Goal: Information Seeking & Learning: Check status

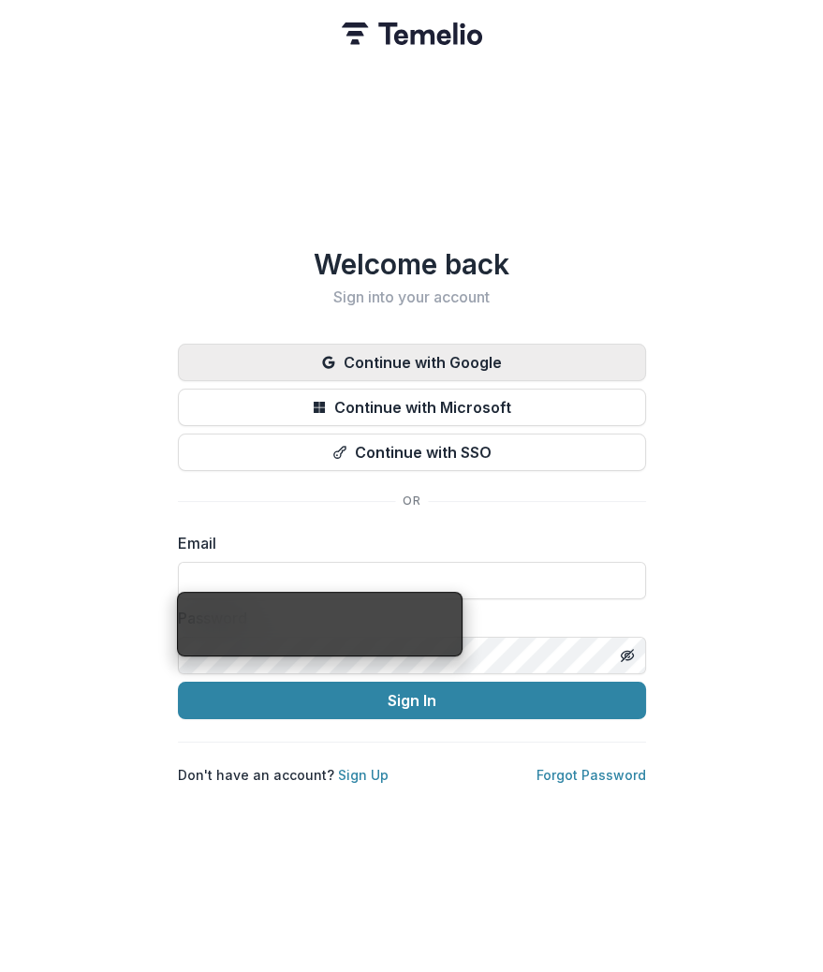
click at [404, 349] on button "Continue with Google" at bounding box center [412, 362] width 468 height 37
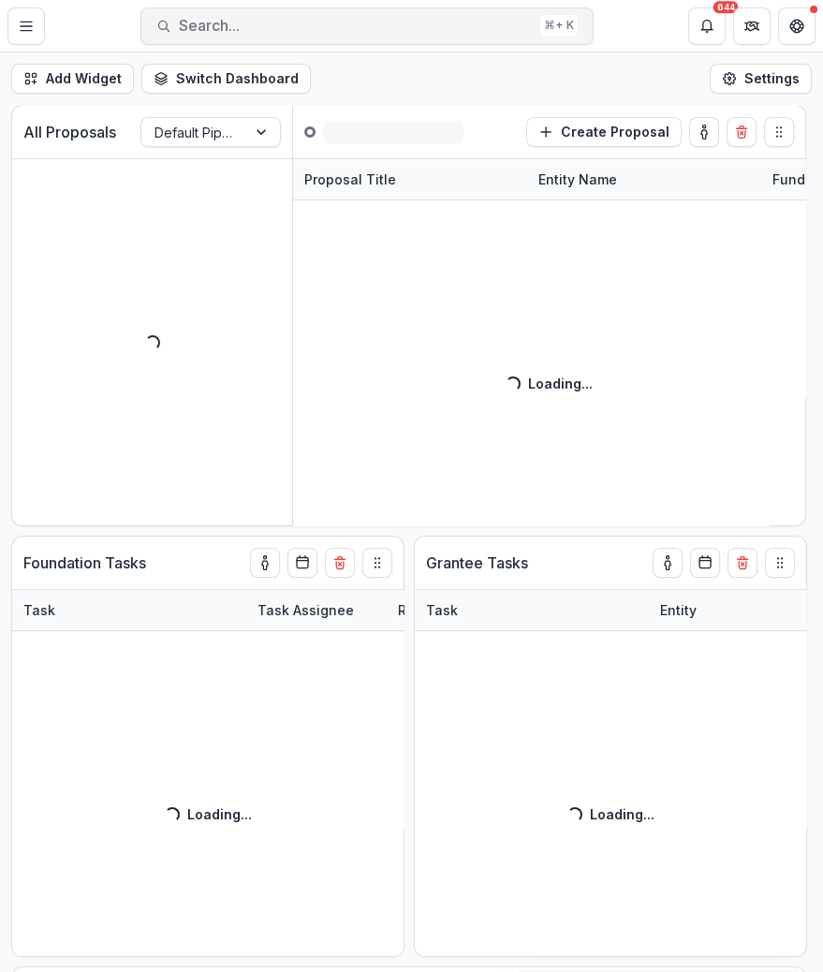
click at [210, 29] on span "Search..." at bounding box center [356, 26] width 354 height 18
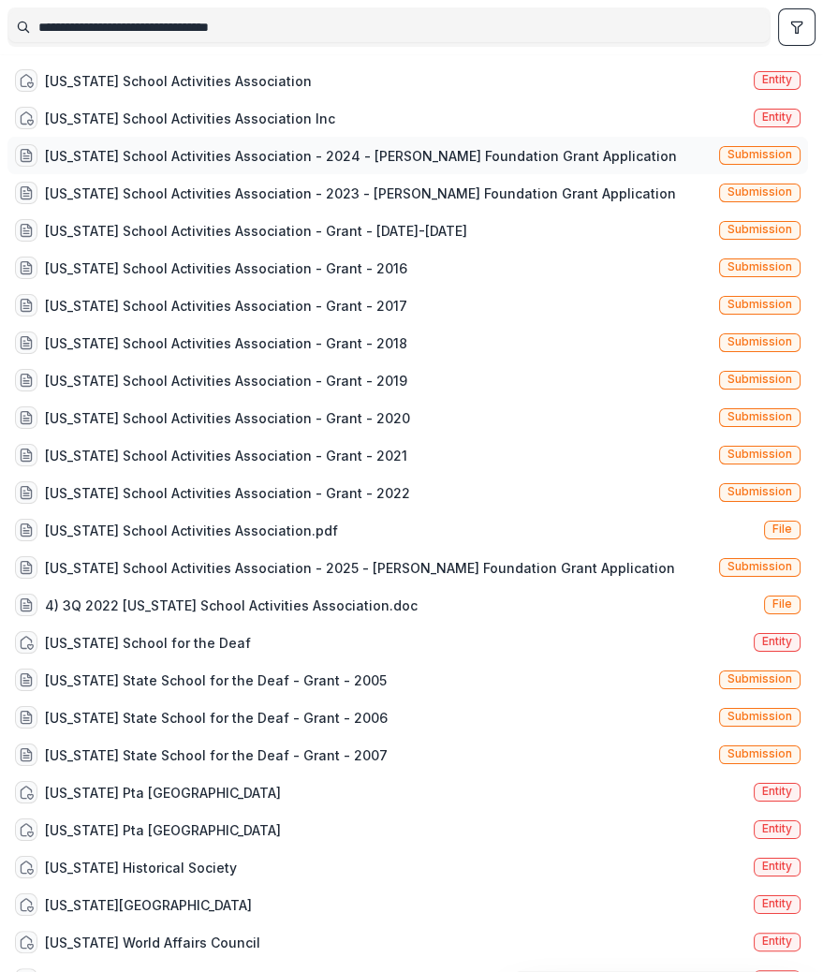
type input "**********"
click at [180, 153] on div "Alaska School Activities Association - 2024 - Atwood Foundation Grant Applicati…" at bounding box center [361, 156] width 632 height 20
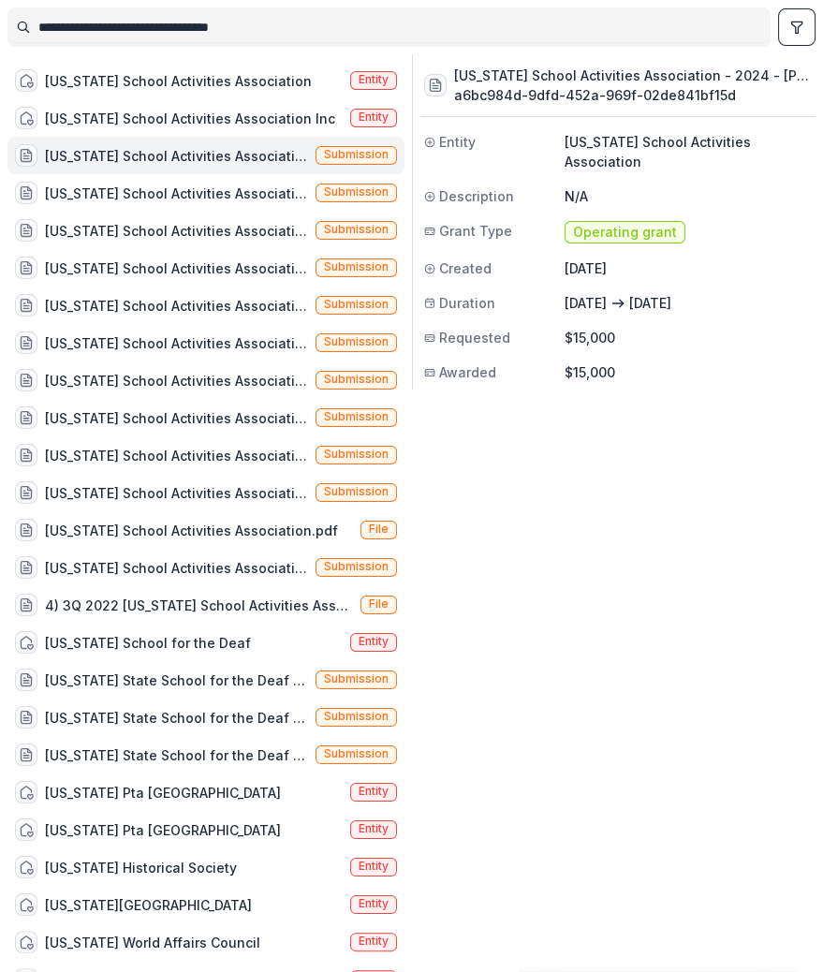
click at [625, 225] on span "Operating grant" at bounding box center [625, 233] width 104 height 16
click at [618, 91] on h3 "a6bc984d-9dfd-452a-969f-02de841bf15d" at bounding box center [633, 95] width 359 height 20
click at [344, 153] on span "Submission" at bounding box center [356, 154] width 65 height 13
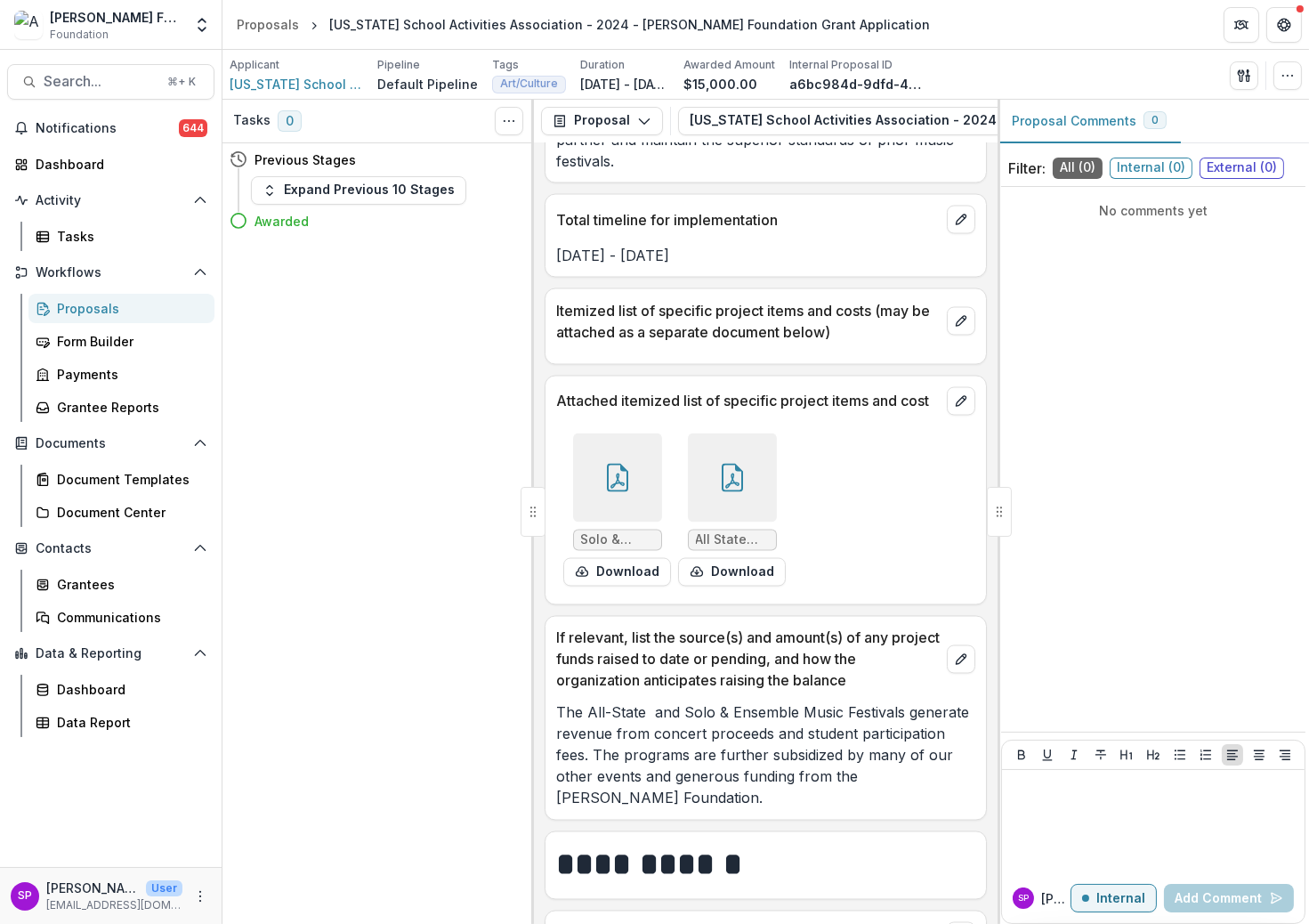
scroll to position [5644, 0]
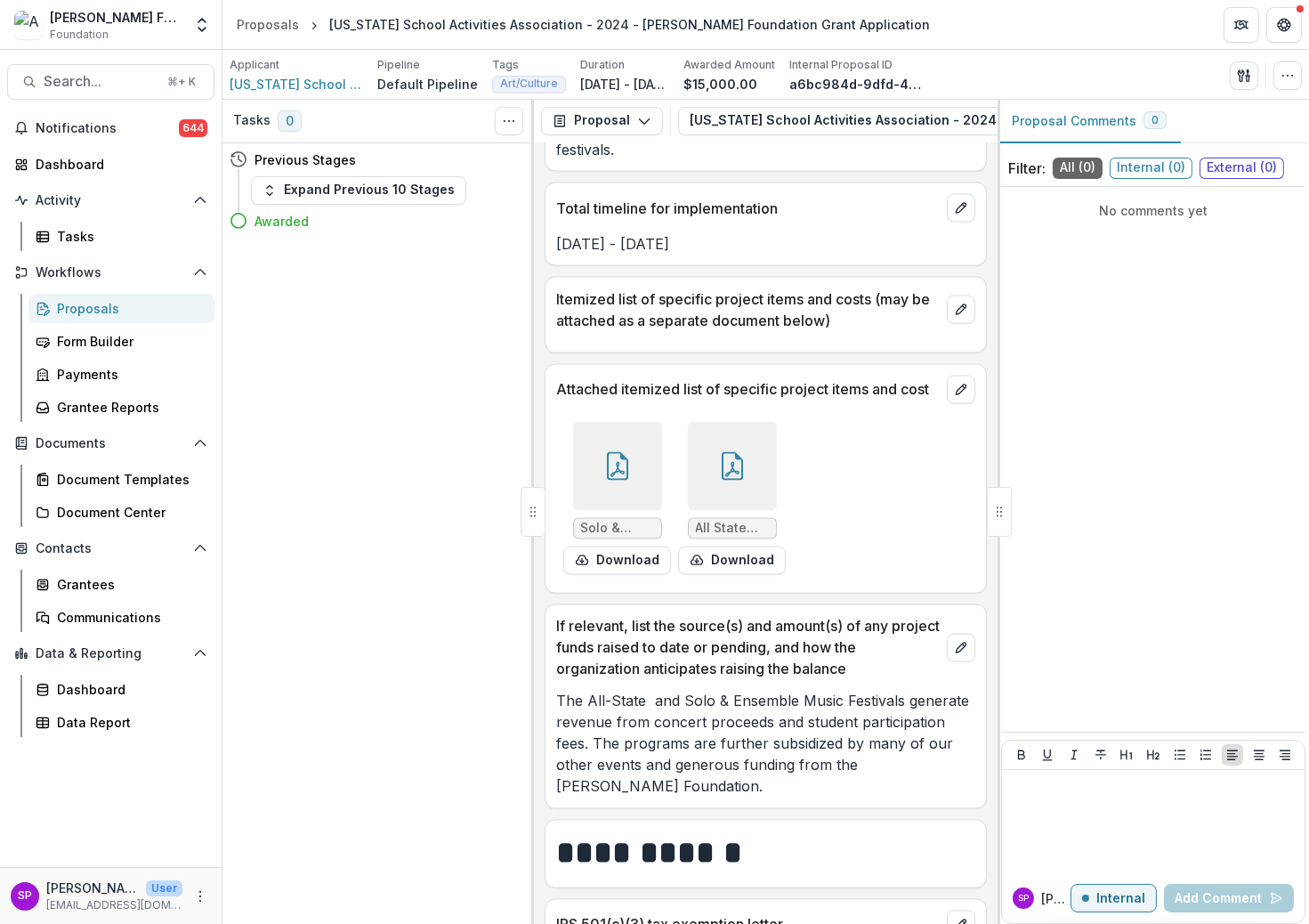
click at [600, 422] on div at bounding box center [618, 467] width 89 height 89
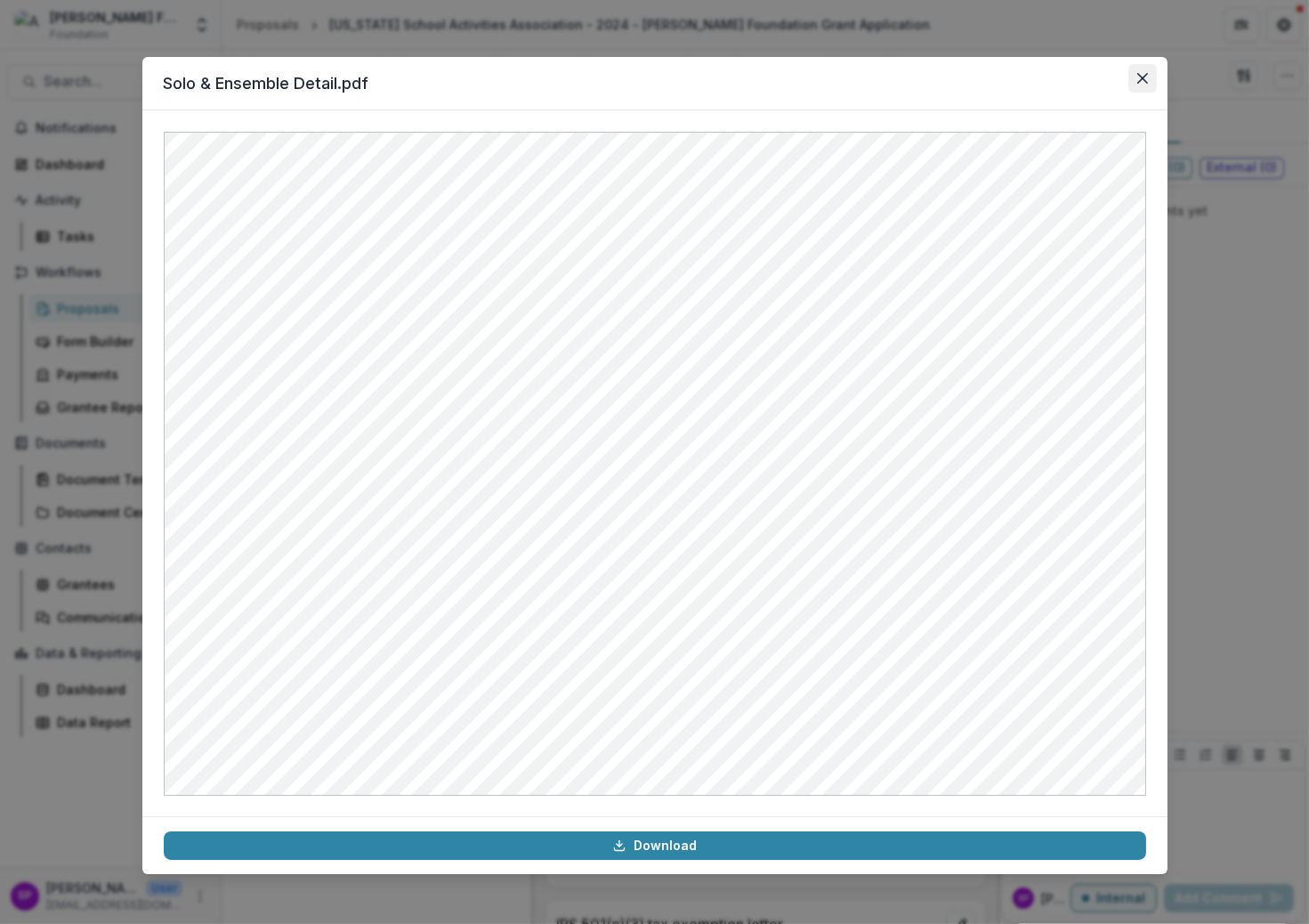
click at [781, 80] on icon "Close" at bounding box center [1143, 78] width 10 height 10
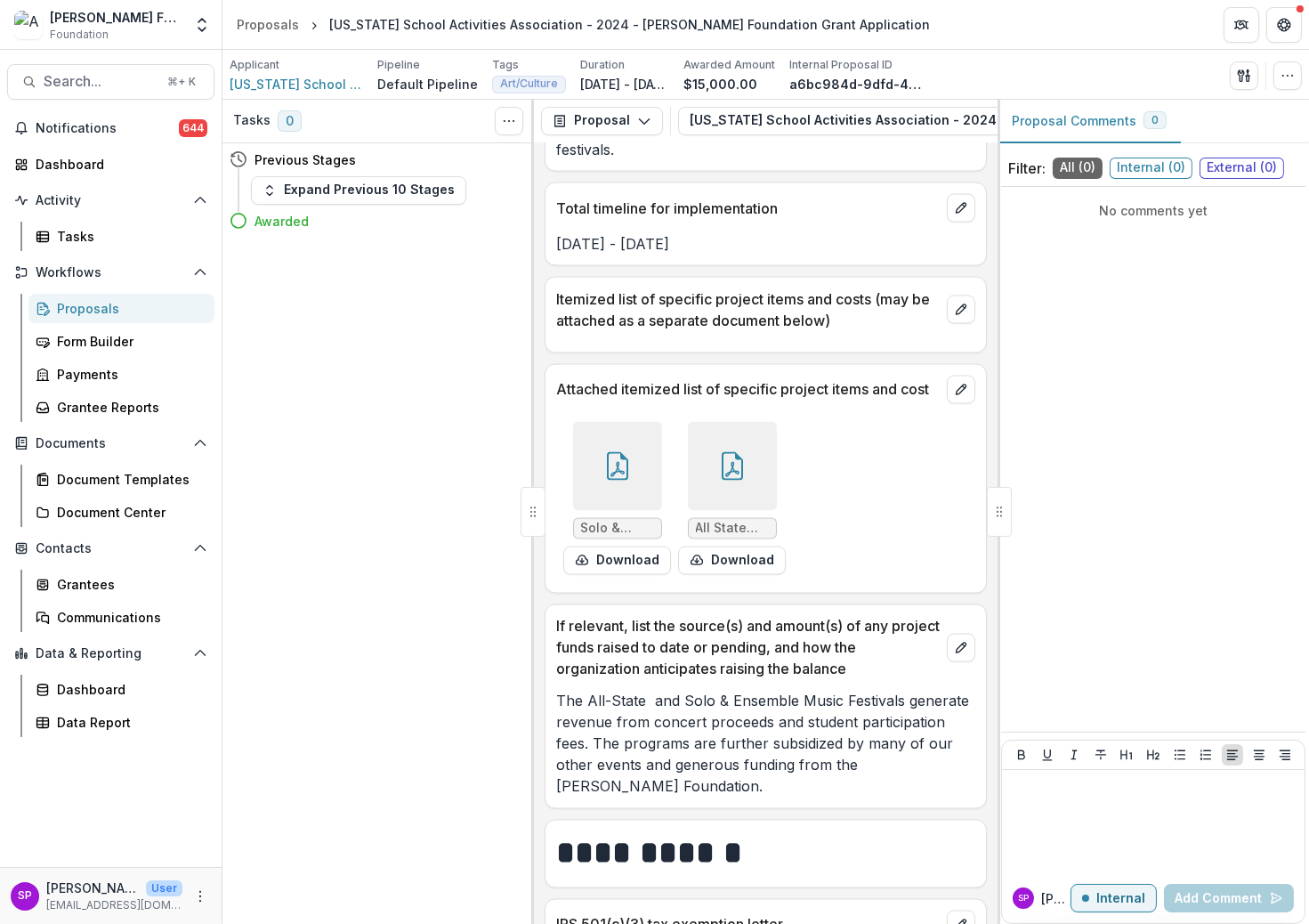
click at [730, 422] on div at bounding box center [733, 467] width 89 height 89
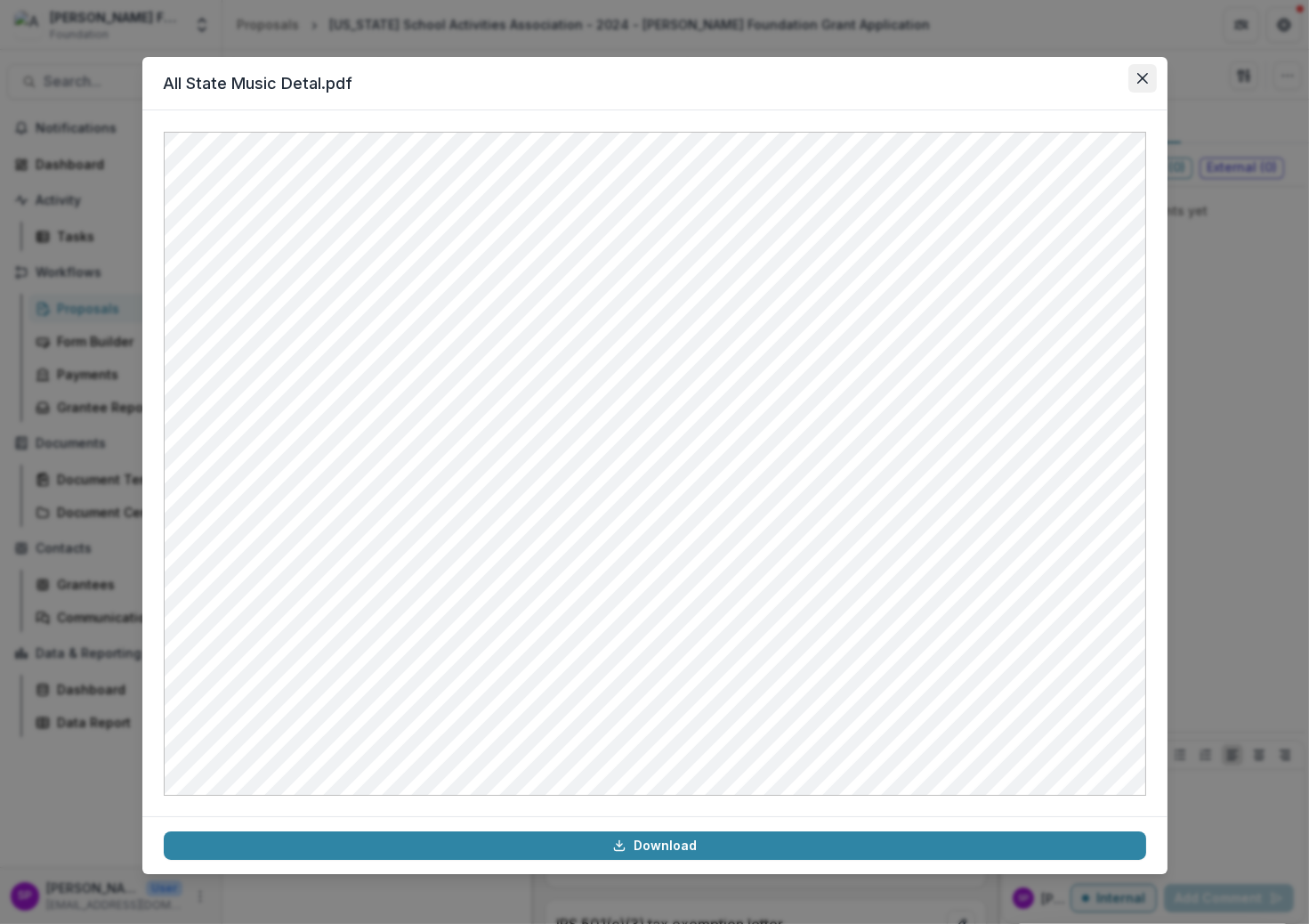
click at [781, 75] on icon "Close" at bounding box center [1143, 78] width 10 height 10
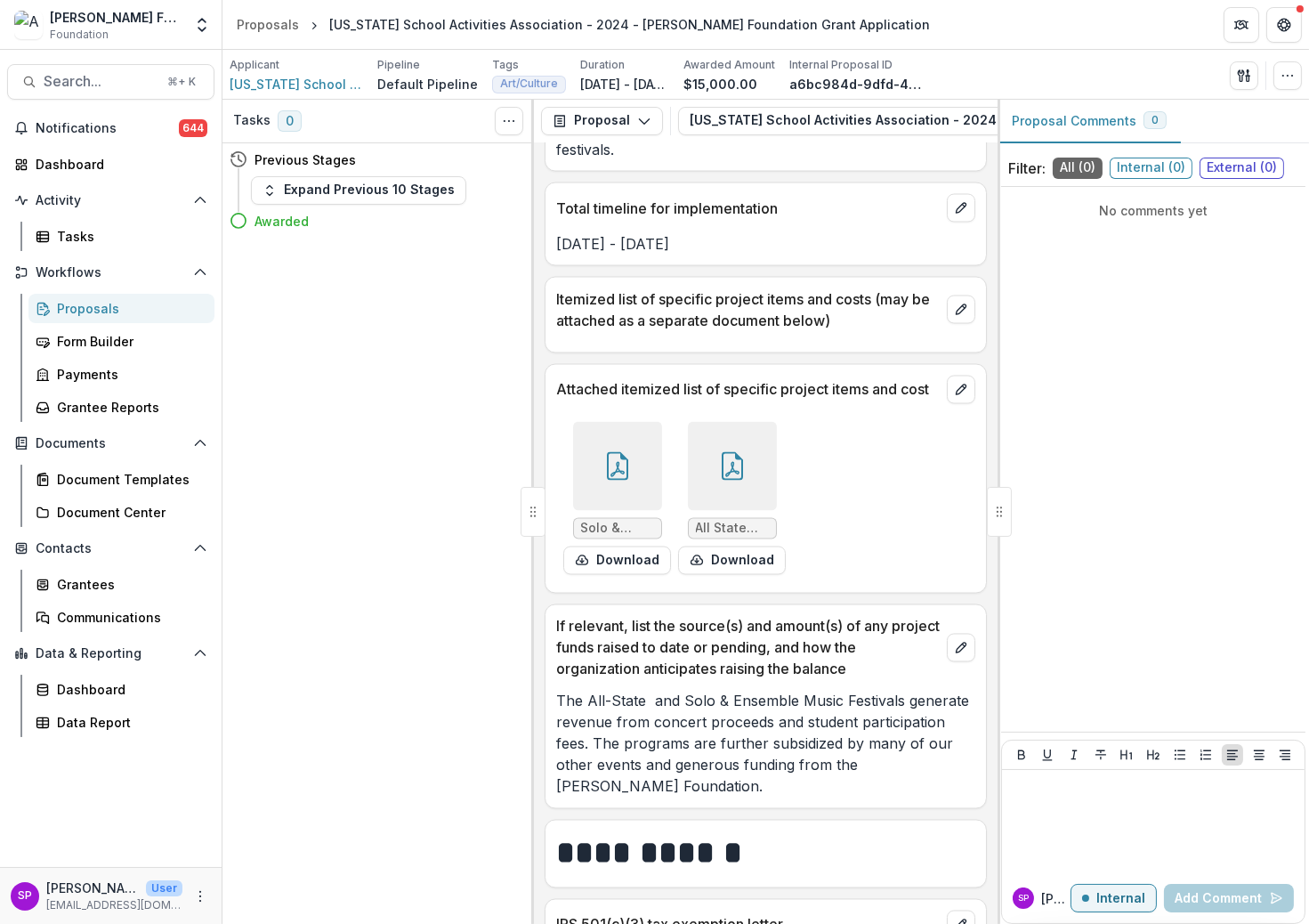
click at [608, 452] on icon at bounding box center [618, 467] width 29 height 29
